Goal: Information Seeking & Learning: Learn about a topic

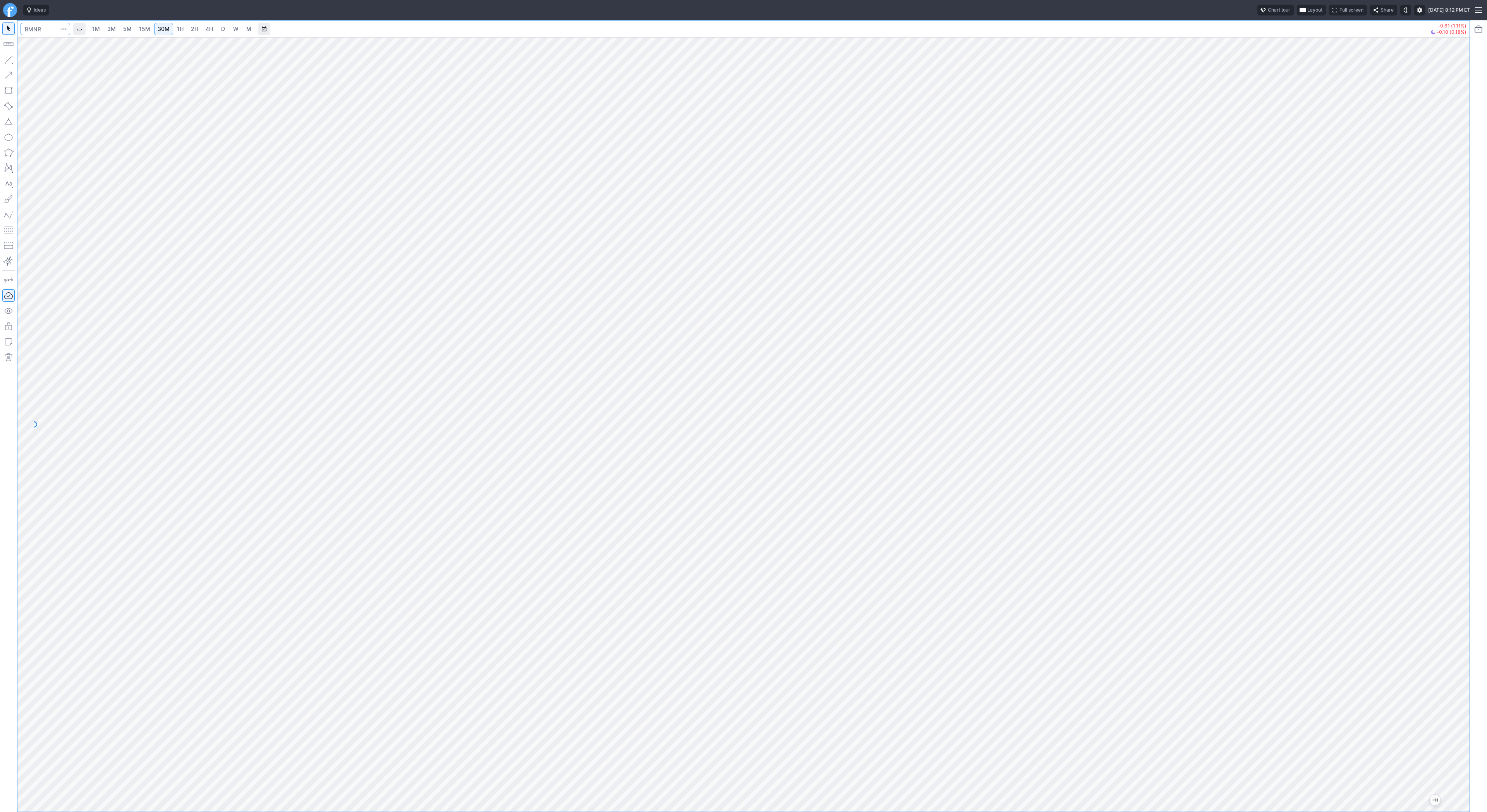
click at [44, 30] on input "Search" at bounding box center [46, 29] width 50 height 12
type input "btcusd"
click at [52, 42] on button "@ BTCUSD Bitcoin / USD Crypto" at bounding box center [106, 46] width 163 height 11
click at [202, 25] on link "4H" at bounding box center [209, 29] width 14 height 12
click at [129, 29] on span "5M" at bounding box center [127, 28] width 9 height 6
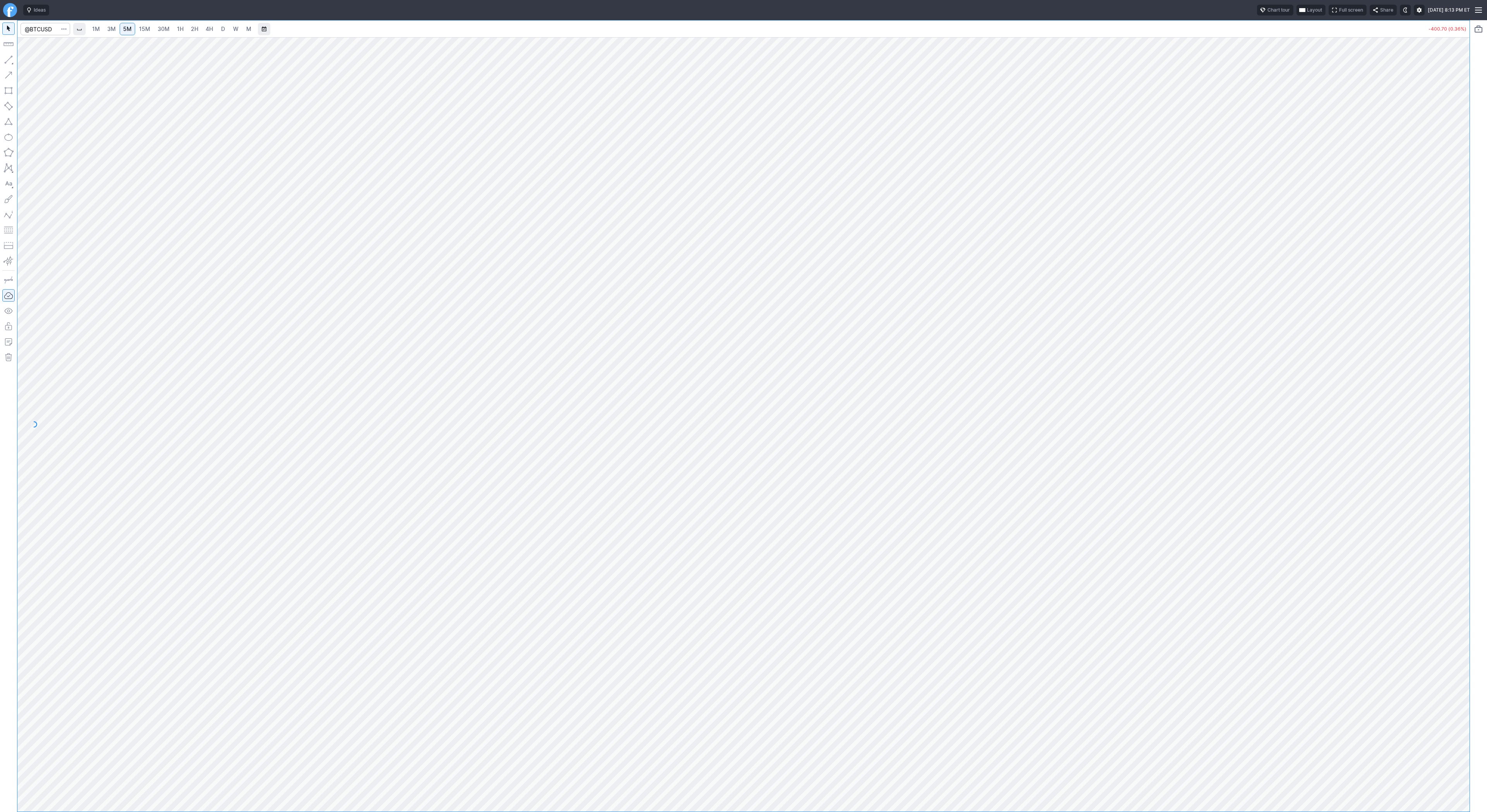
click at [162, 28] on span "30M" at bounding box center [163, 28] width 12 height 6
click at [177, 28] on span "1H" at bounding box center [180, 28] width 6 height 6
click at [188, 30] on link "2H" at bounding box center [195, 29] width 14 height 12
click at [209, 31] on span "4H" at bounding box center [209, 28] width 8 height 6
